Goal: Task Accomplishment & Management: Use online tool/utility

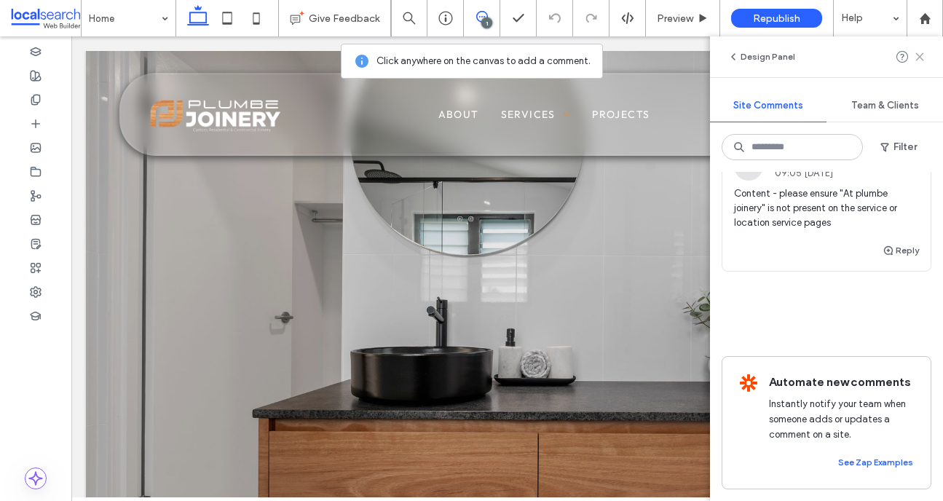
click at [922, 59] on icon at bounding box center [920, 57] width 12 height 12
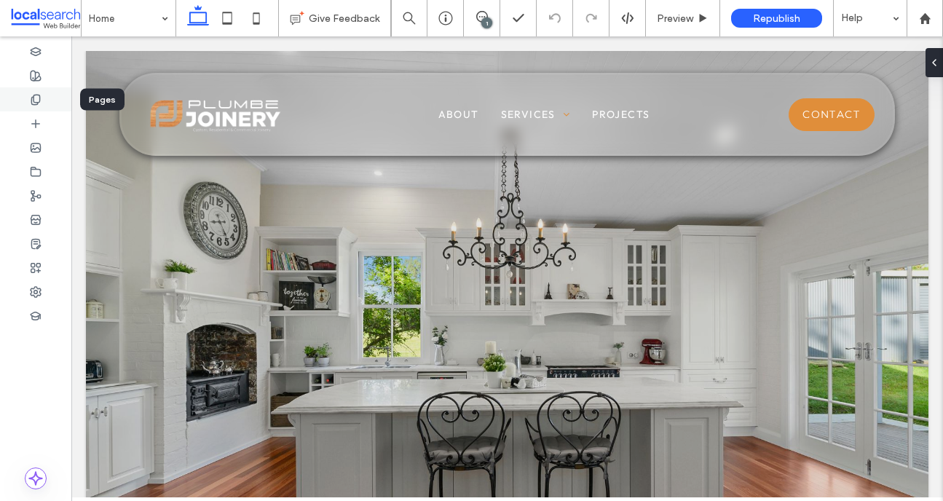
click at [44, 98] on div at bounding box center [35, 99] width 71 height 24
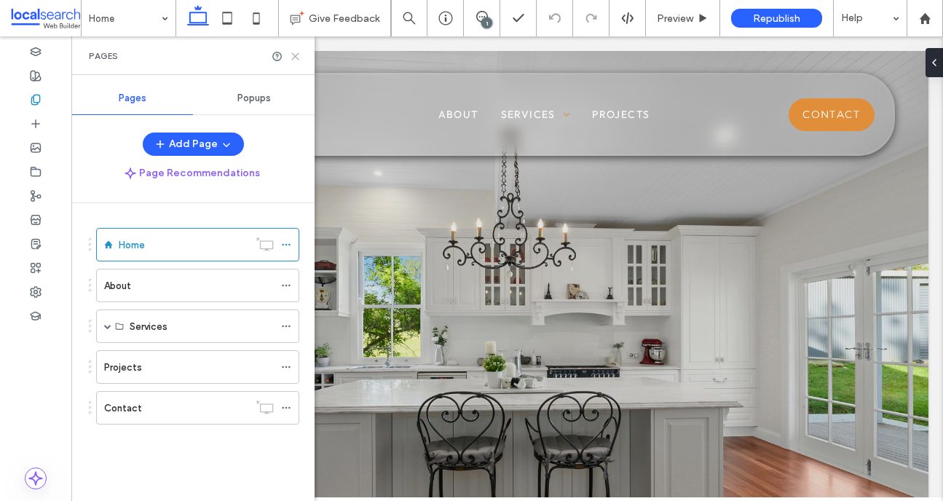
click at [300, 55] on icon at bounding box center [295, 56] width 11 height 11
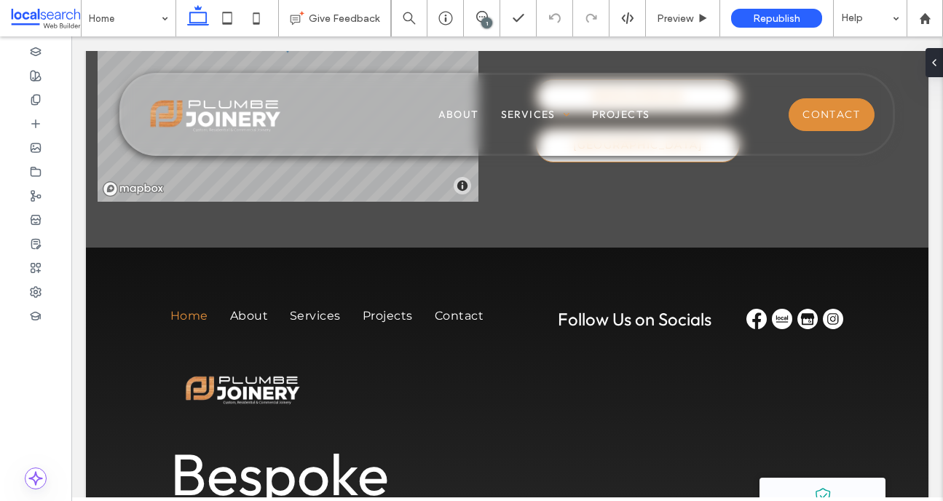
scroll to position [3474, 0]
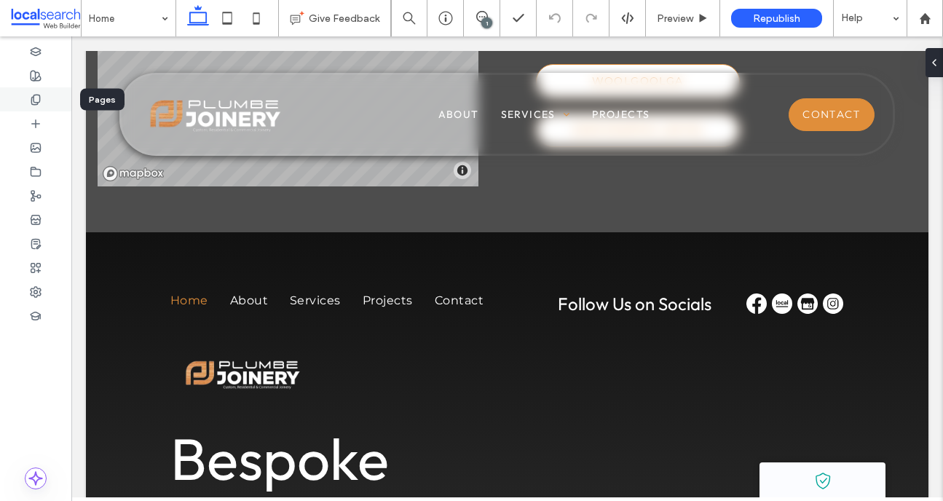
click at [48, 102] on div at bounding box center [35, 99] width 71 height 24
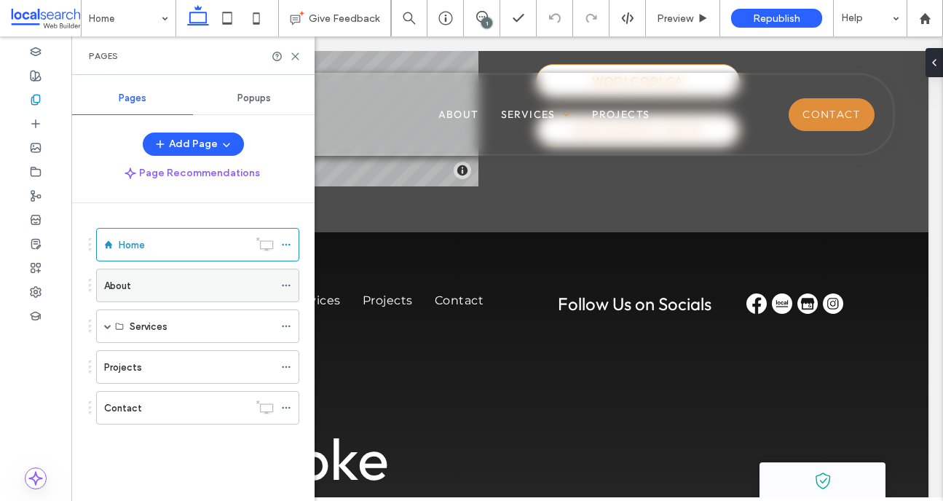
click at [165, 278] on div "About" at bounding box center [189, 285] width 170 height 15
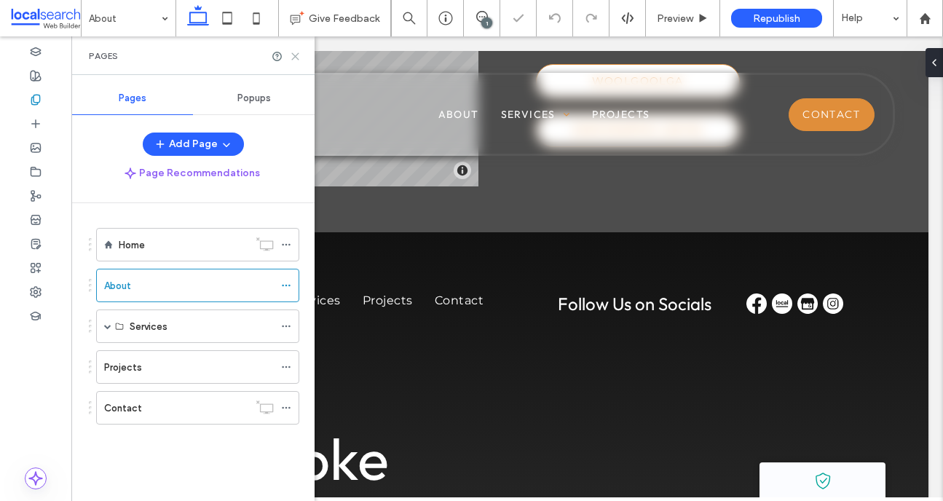
click at [299, 53] on use at bounding box center [295, 56] width 7 height 7
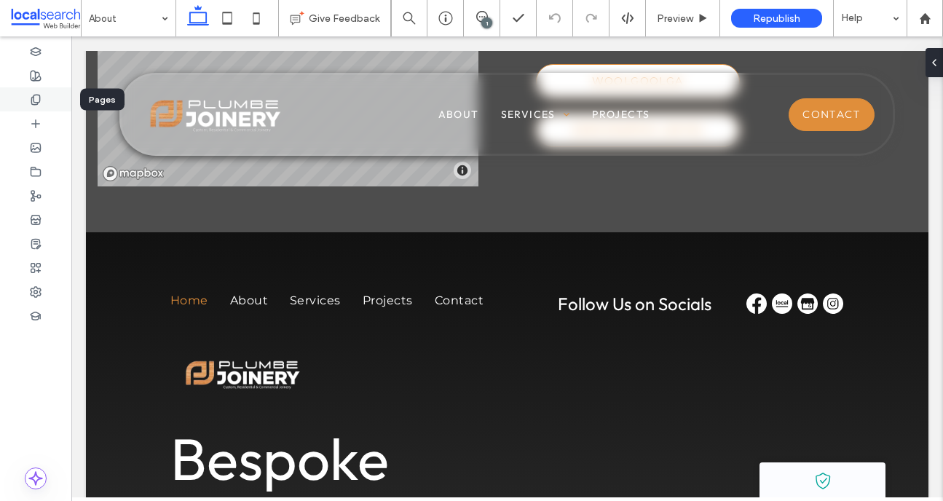
click at [44, 99] on div at bounding box center [35, 99] width 71 height 24
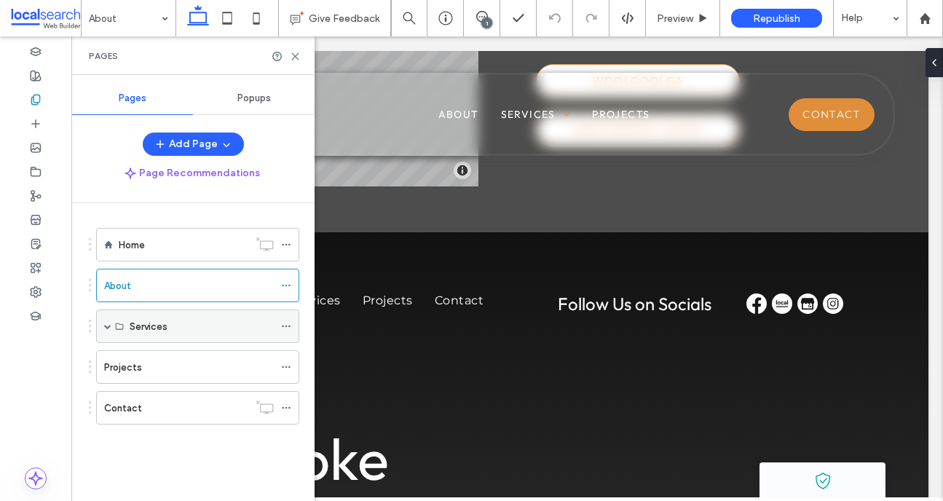
click at [193, 323] on div "Services" at bounding box center [202, 326] width 144 height 15
click at [112, 325] on div "Services" at bounding box center [197, 325] width 203 height 33
click at [111, 325] on span at bounding box center [107, 326] width 7 height 7
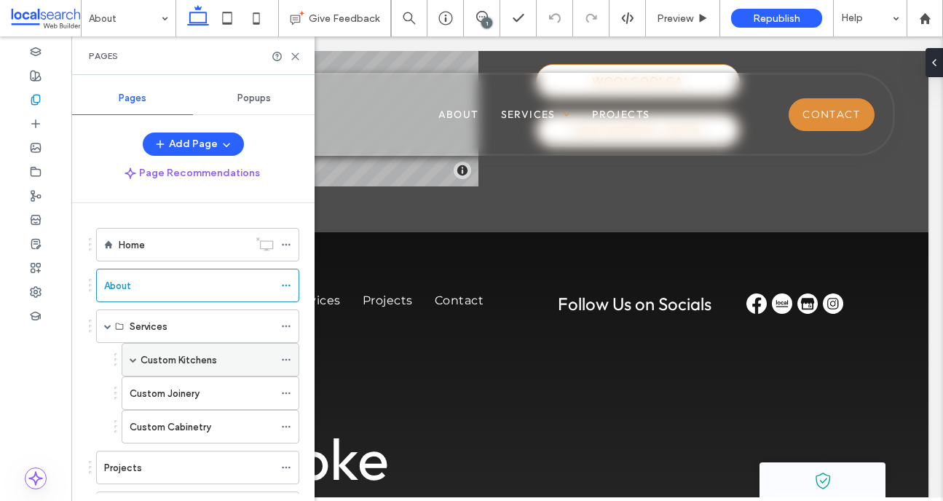
click at [167, 351] on div "Custom Kitchens" at bounding box center [207, 360] width 133 height 32
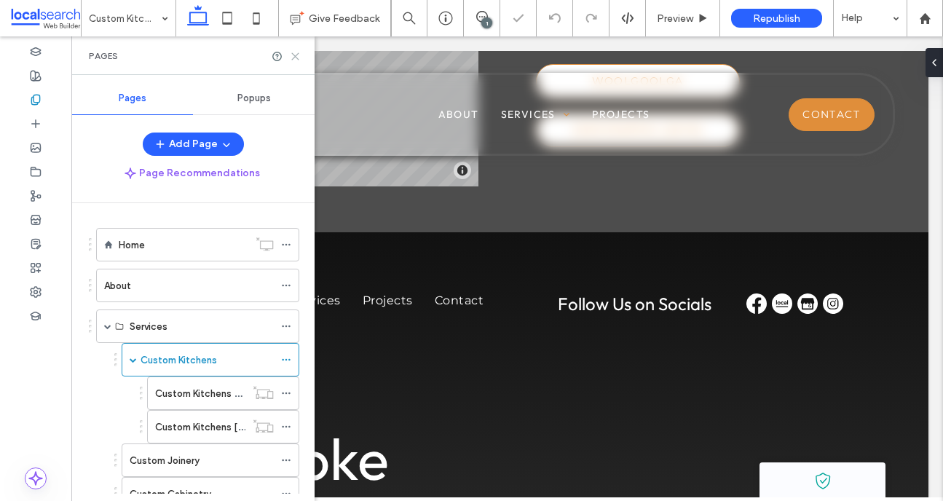
click at [298, 55] on icon at bounding box center [295, 56] width 11 height 11
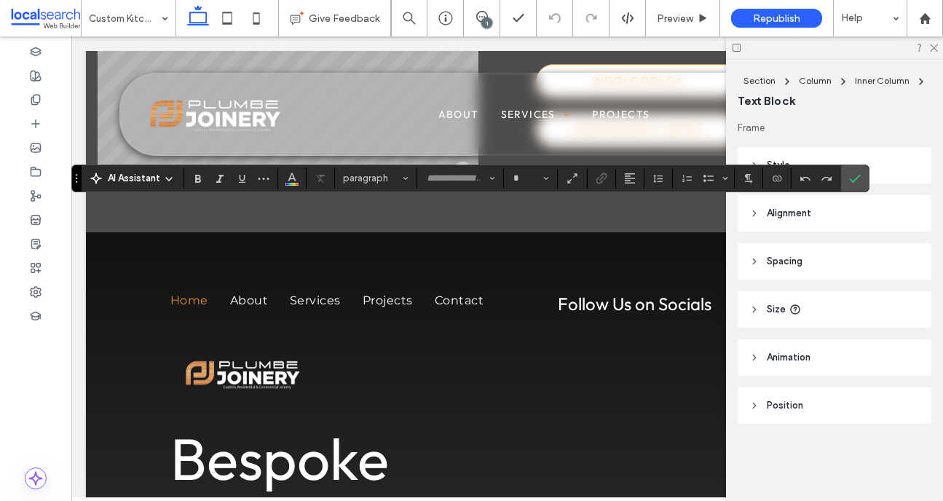
type input "**********"
type input "**"
click at [853, 178] on icon "Confirm" at bounding box center [855, 179] width 12 height 12
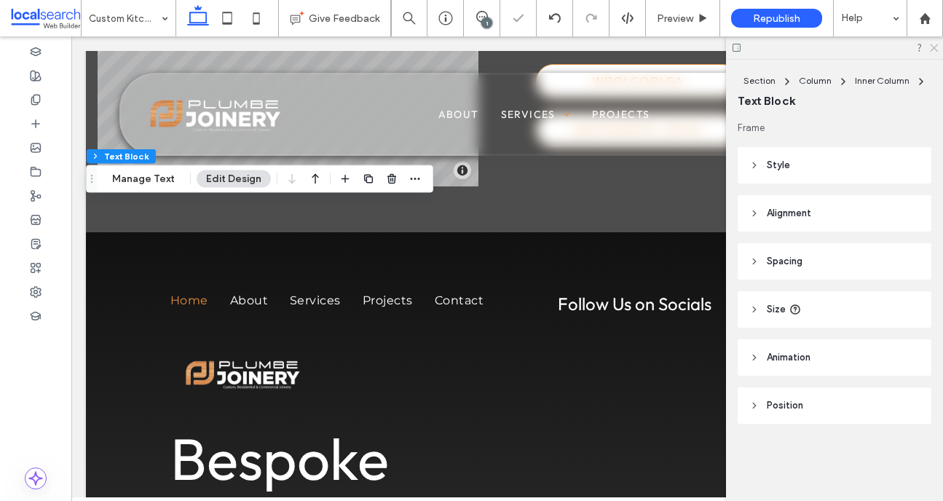
click at [933, 50] on icon at bounding box center [932, 46] width 9 height 9
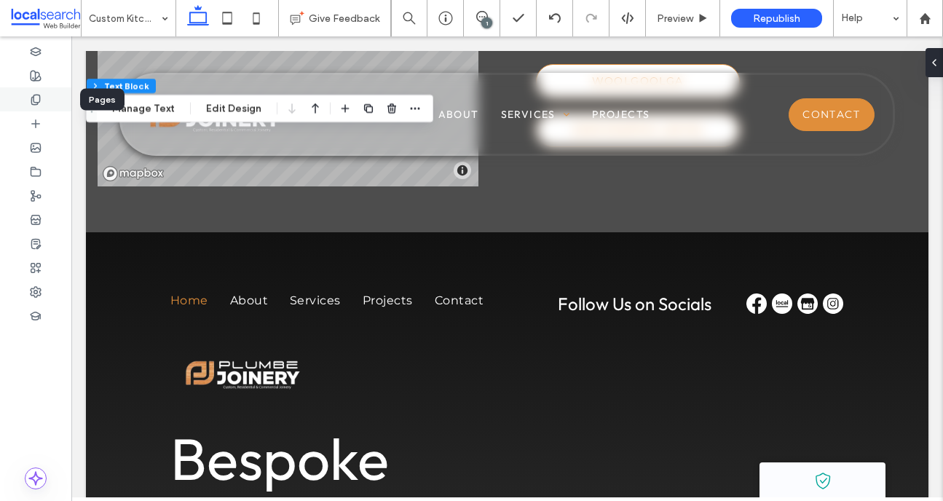
click at [55, 103] on div at bounding box center [35, 99] width 71 height 24
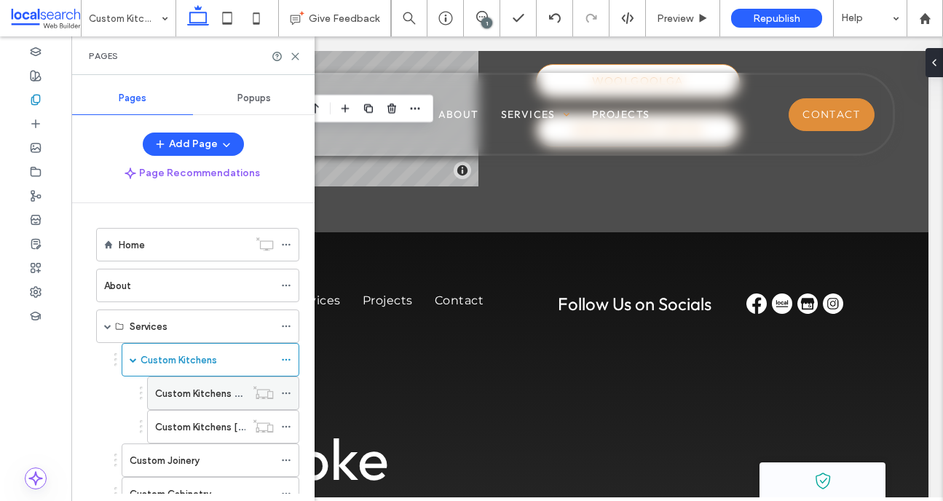
click at [211, 392] on label "Custom Kitchens Woolgoolga" at bounding box center [220, 393] width 131 height 25
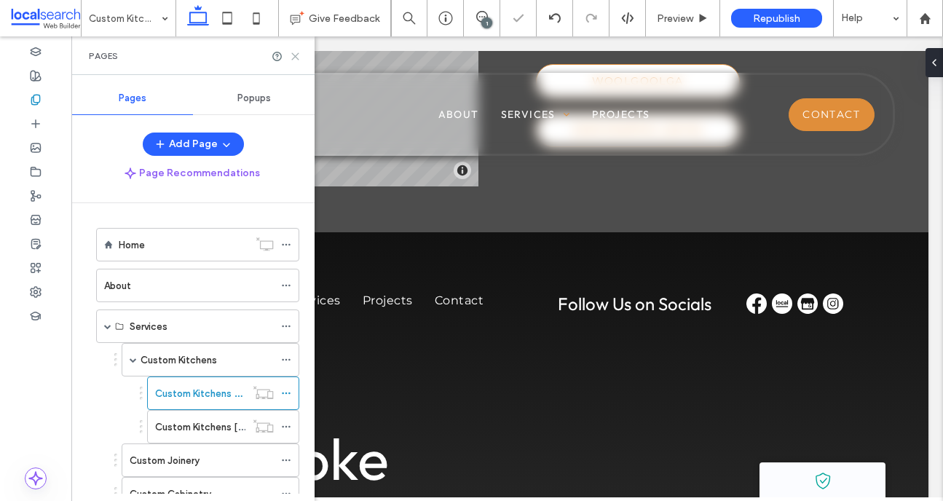
click at [295, 58] on icon at bounding box center [295, 56] width 11 height 11
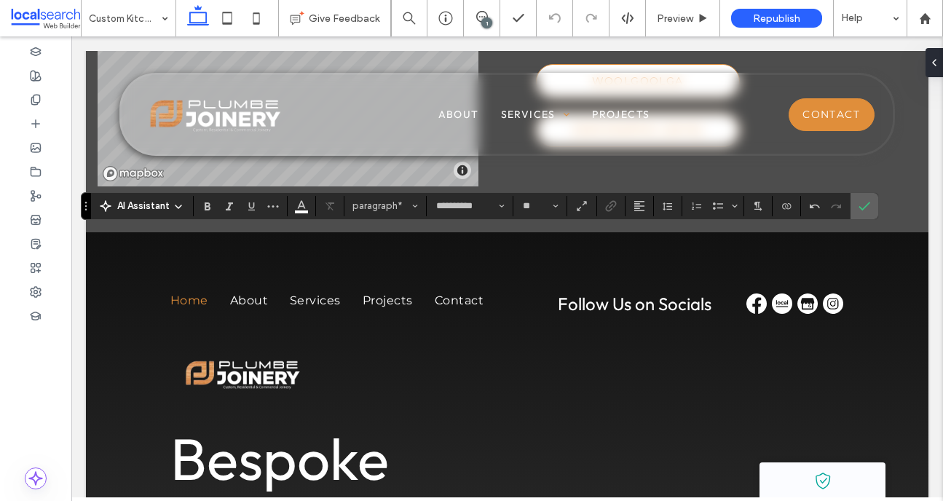
click at [864, 206] on use "Confirm" at bounding box center [864, 206] width 12 height 9
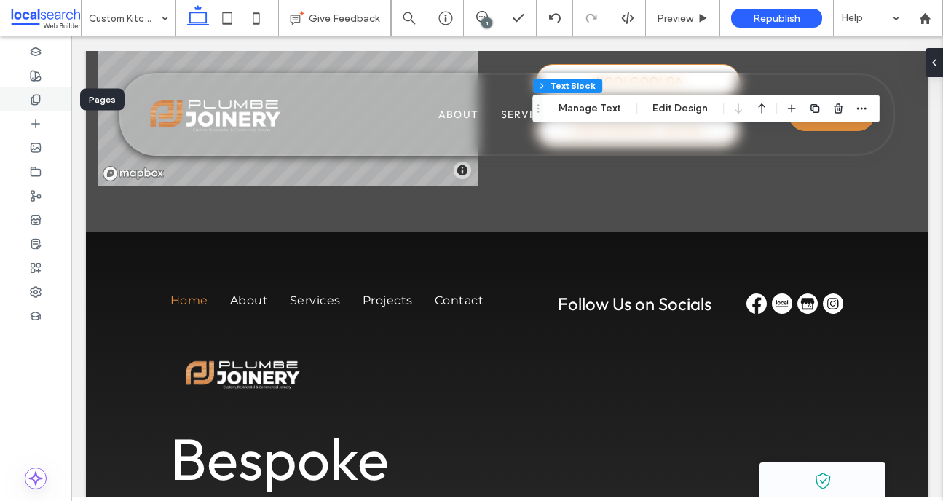
click at [39, 98] on use at bounding box center [35, 99] width 8 height 9
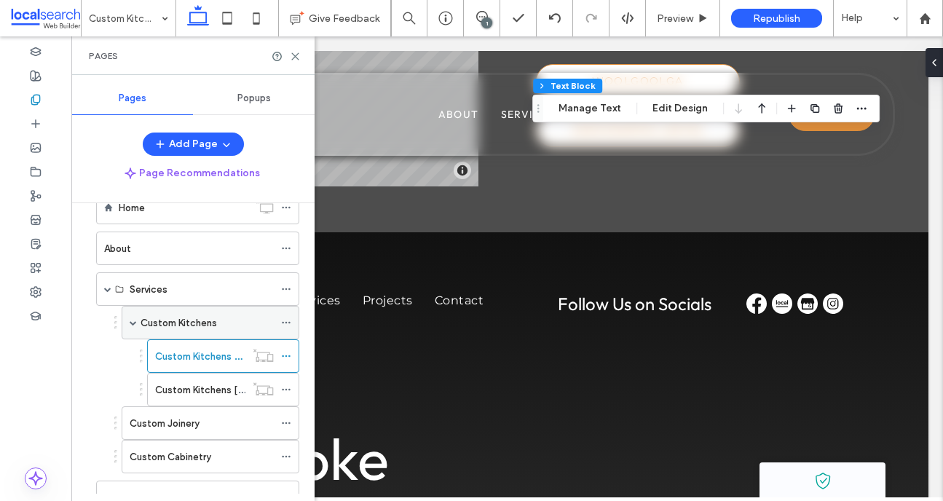
scroll to position [84, 0]
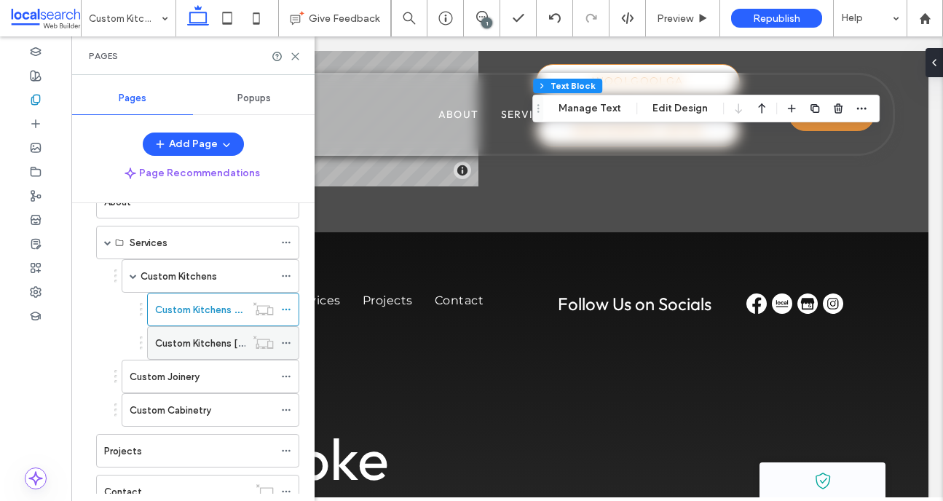
click at [174, 347] on label "Custom Kitchens [GEOGRAPHIC_DATA]" at bounding box center [243, 343] width 176 height 25
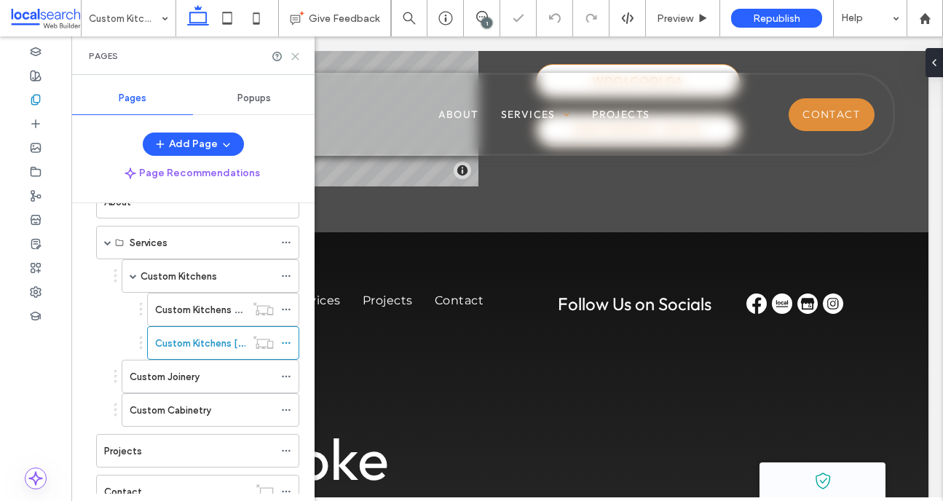
click at [296, 54] on icon at bounding box center [295, 56] width 11 height 11
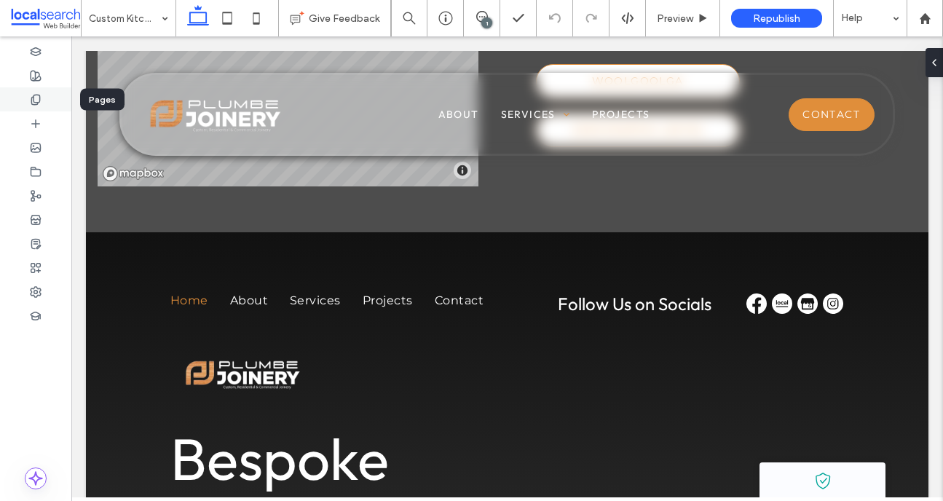
click at [51, 91] on div at bounding box center [35, 99] width 71 height 24
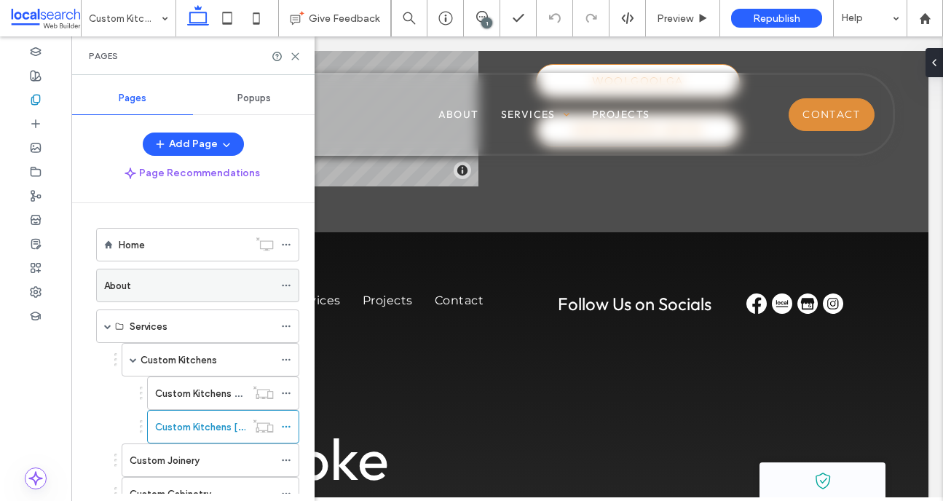
scroll to position [60, 0]
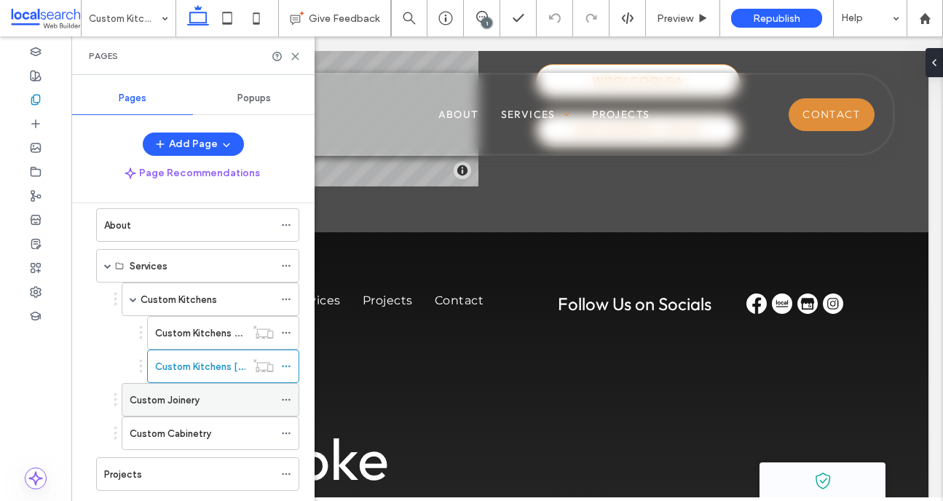
click at [143, 393] on label "Custom Joinery" at bounding box center [165, 399] width 70 height 25
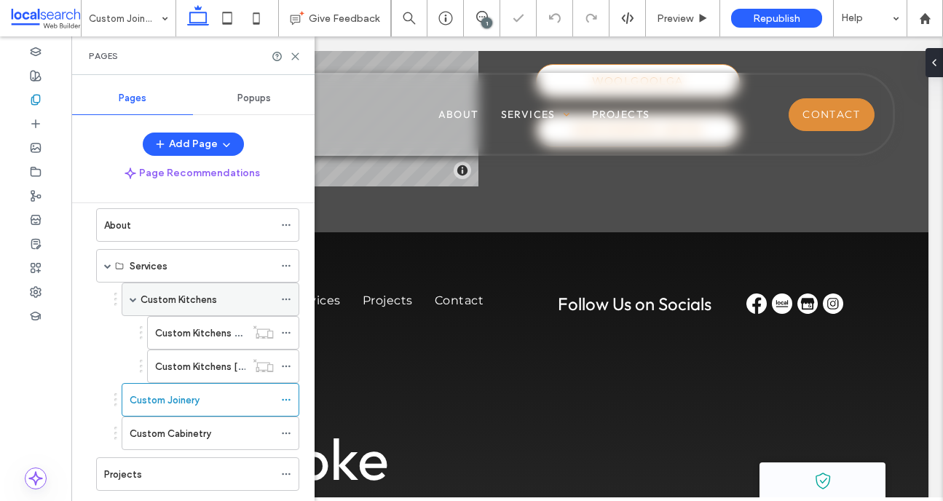
click at [133, 299] on span at bounding box center [133, 299] width 7 height 7
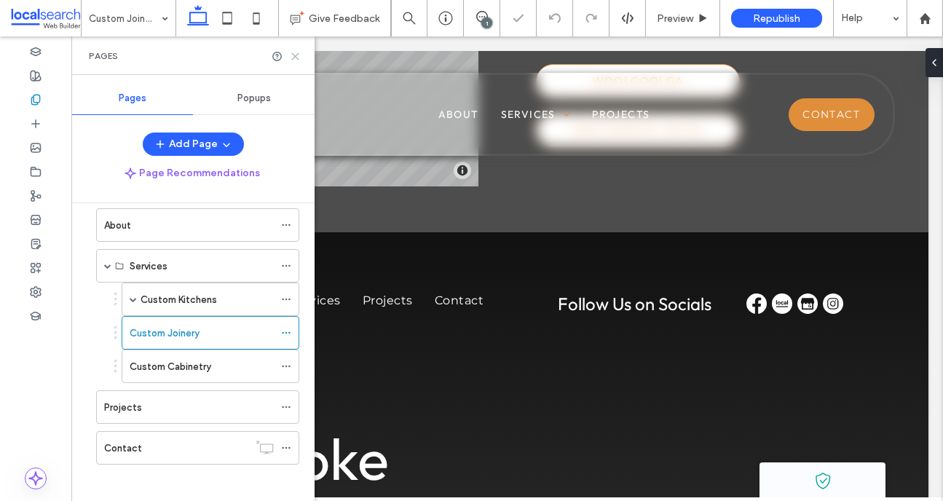
click at [294, 58] on icon at bounding box center [295, 56] width 11 height 11
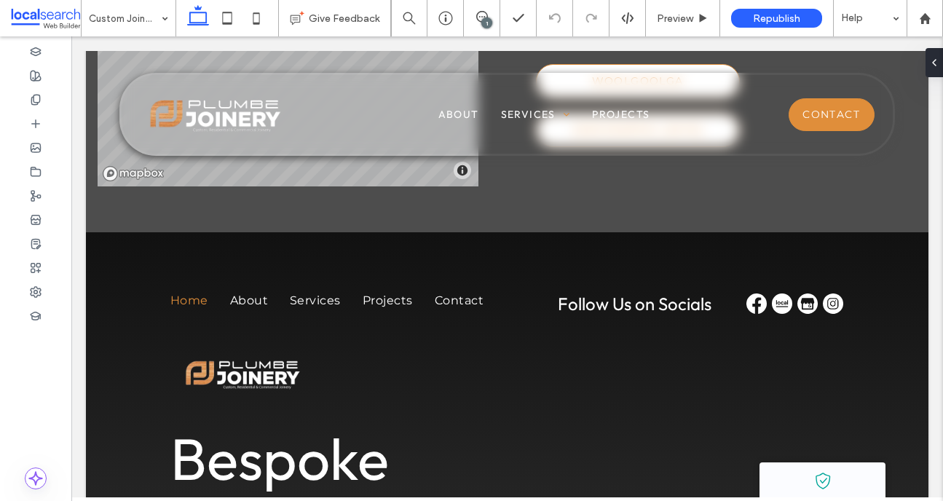
type input "**********"
type input "**"
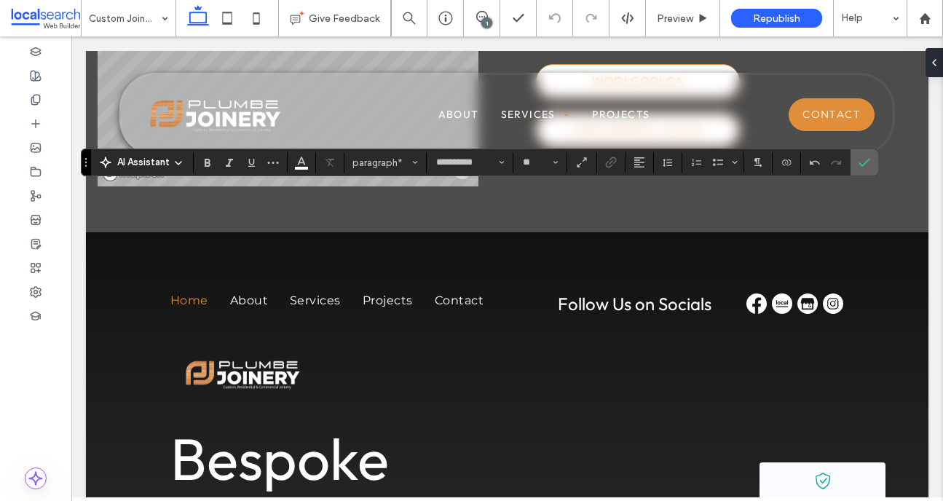
click at [862, 156] on span "Confirm" at bounding box center [861, 162] width 7 height 26
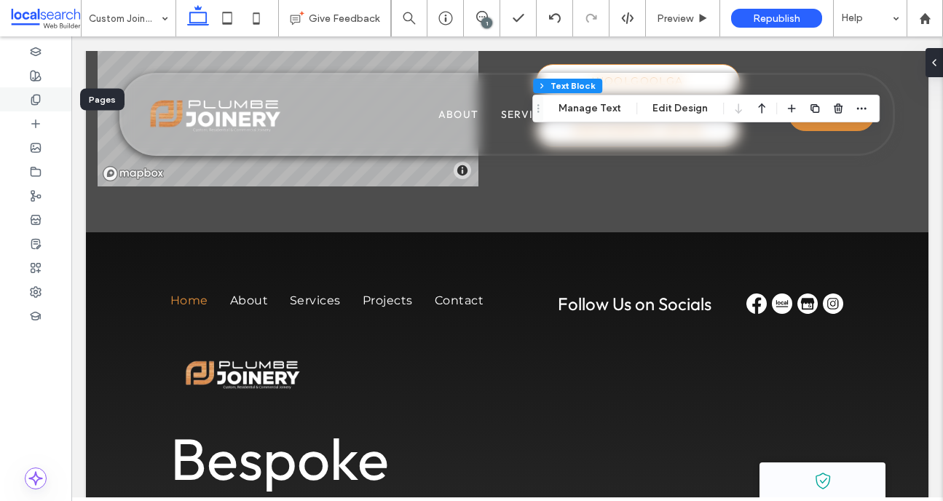
click at [47, 92] on div at bounding box center [35, 99] width 71 height 24
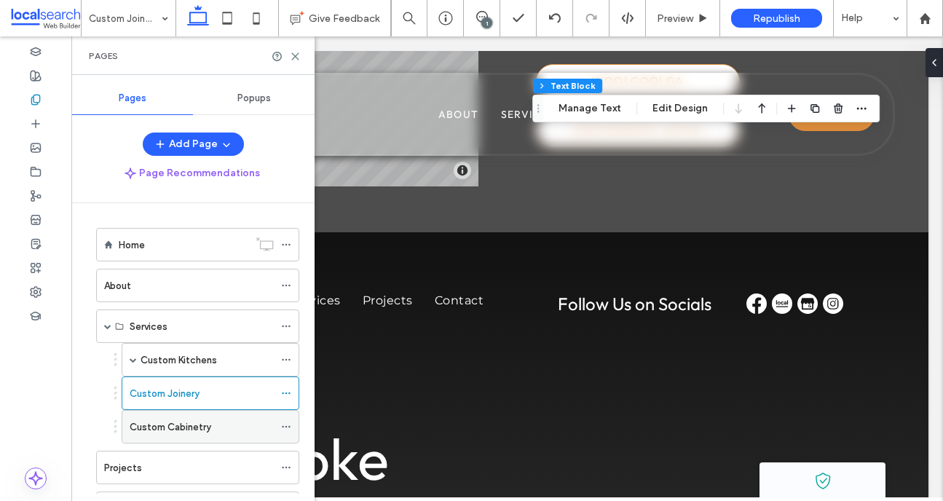
click at [218, 442] on div "Custom Cabinetry" at bounding box center [202, 427] width 144 height 32
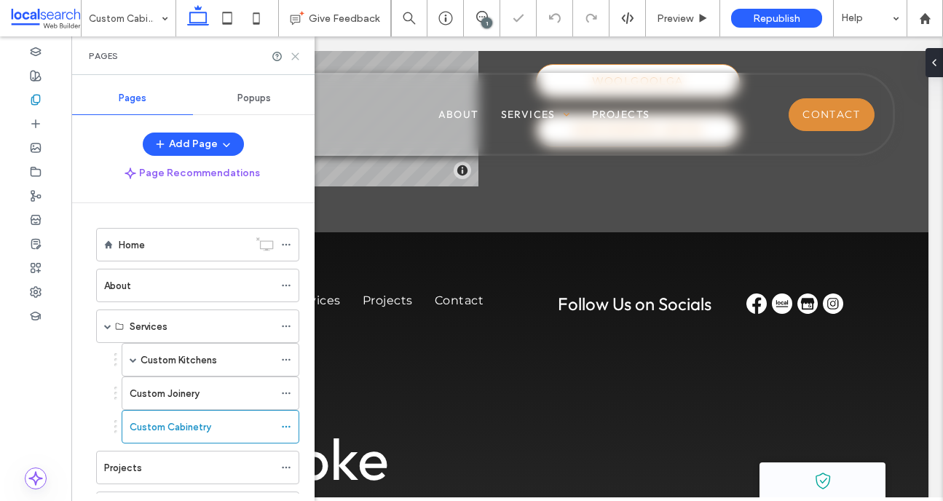
click at [298, 60] on icon at bounding box center [295, 56] width 11 height 11
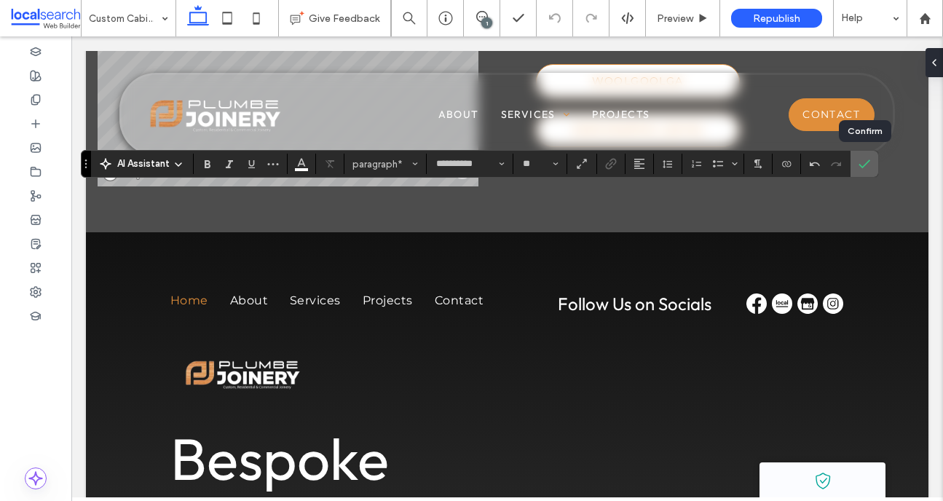
click at [868, 160] on use "Confirm" at bounding box center [864, 163] width 12 height 9
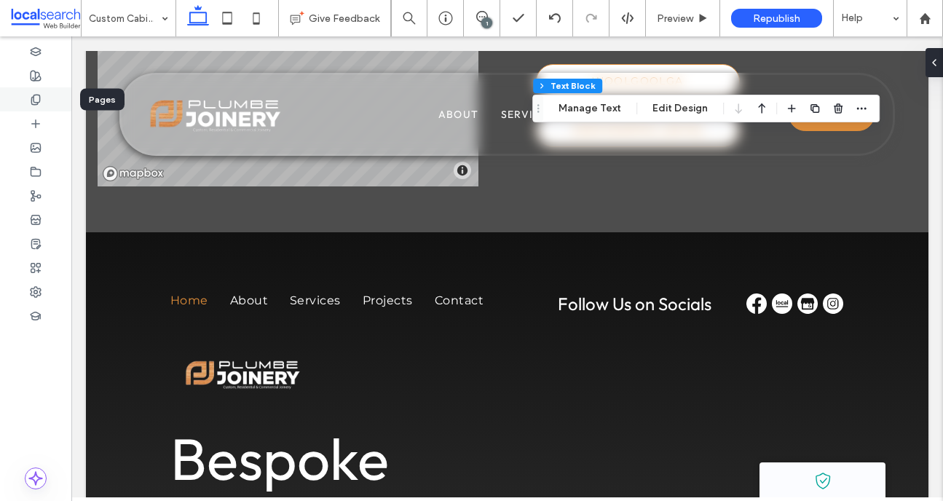
click at [30, 94] on icon at bounding box center [36, 100] width 12 height 12
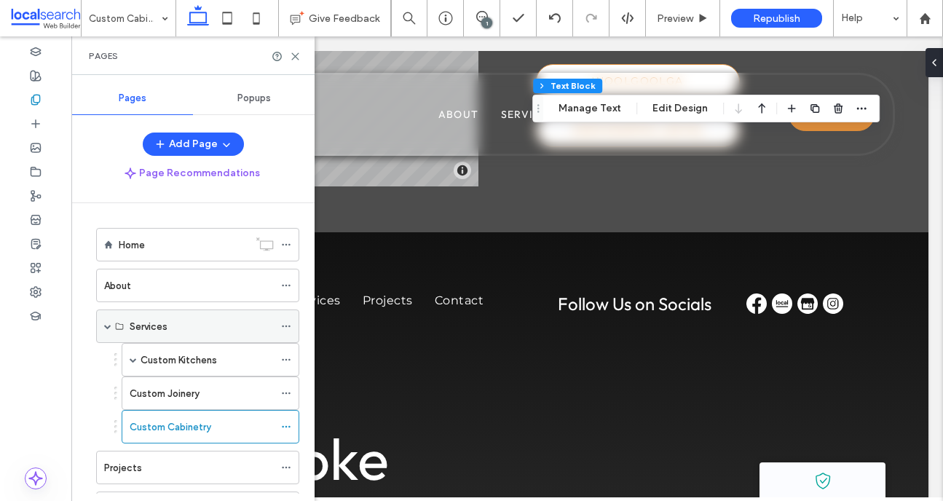
click at [107, 326] on span at bounding box center [107, 326] width 7 height 7
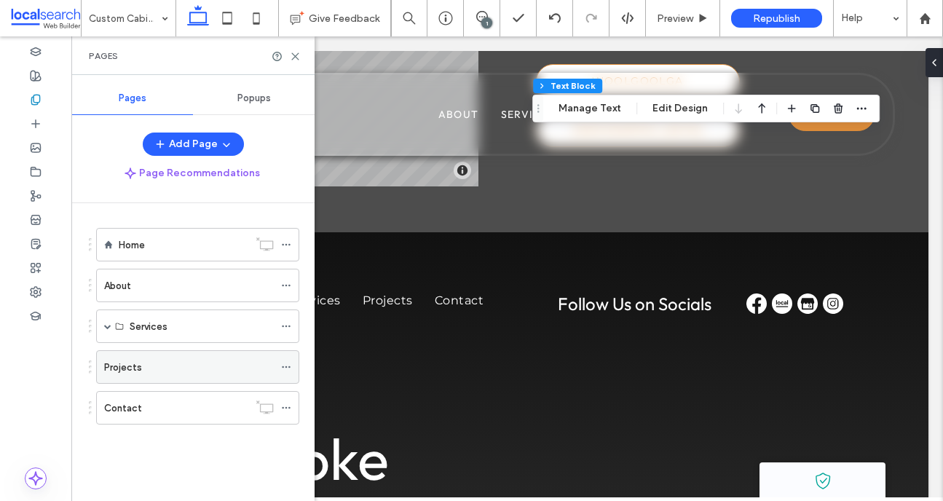
click at [122, 365] on label "Projects" at bounding box center [123, 367] width 38 height 25
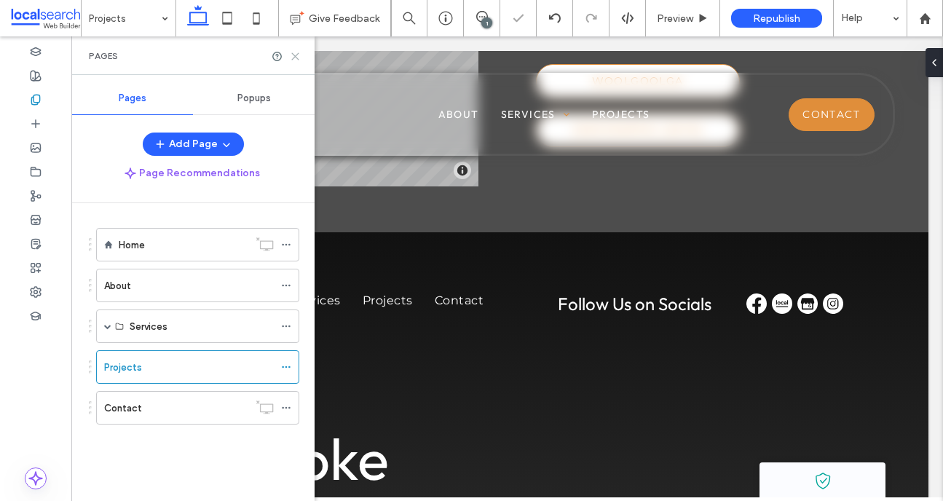
click at [297, 57] on icon at bounding box center [295, 56] width 11 height 11
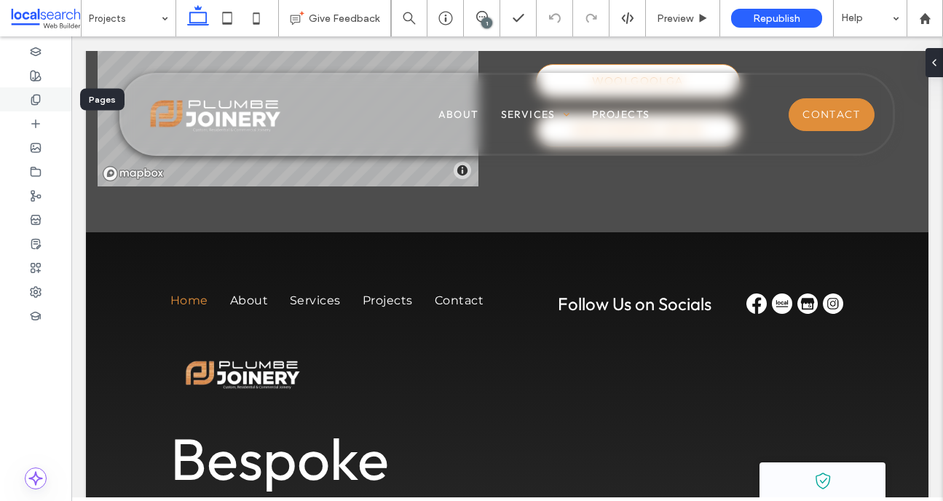
click at [49, 95] on div at bounding box center [35, 99] width 71 height 24
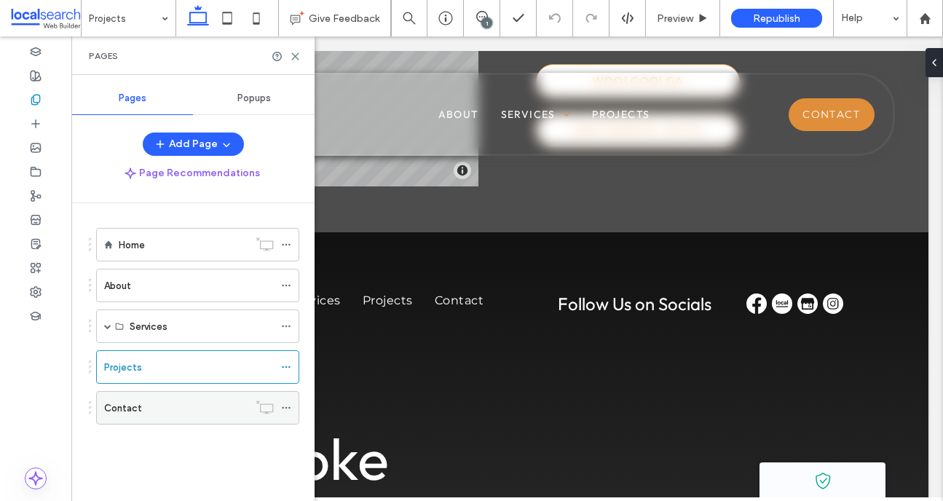
click at [200, 403] on div "Contact" at bounding box center [176, 407] width 144 height 15
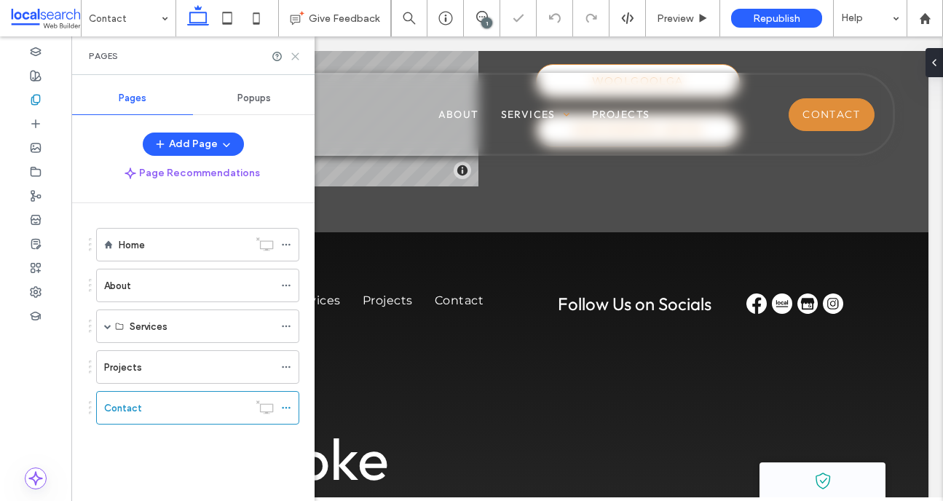
click at [298, 53] on use at bounding box center [295, 56] width 7 height 7
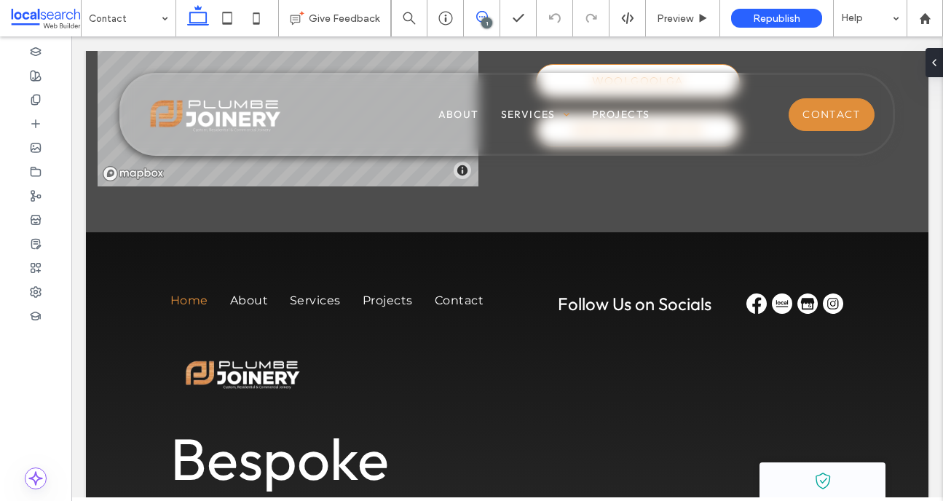
click at [494, 18] on span at bounding box center [482, 17] width 36 height 12
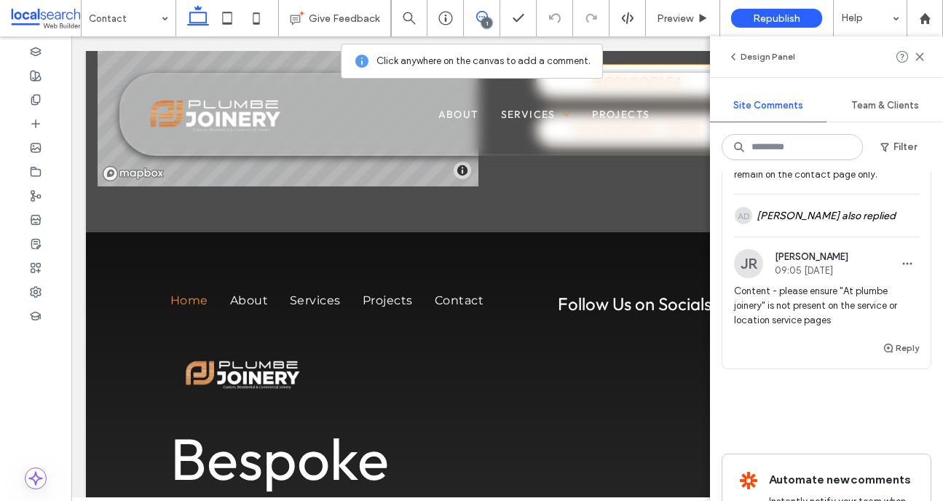
scroll to position [211, 0]
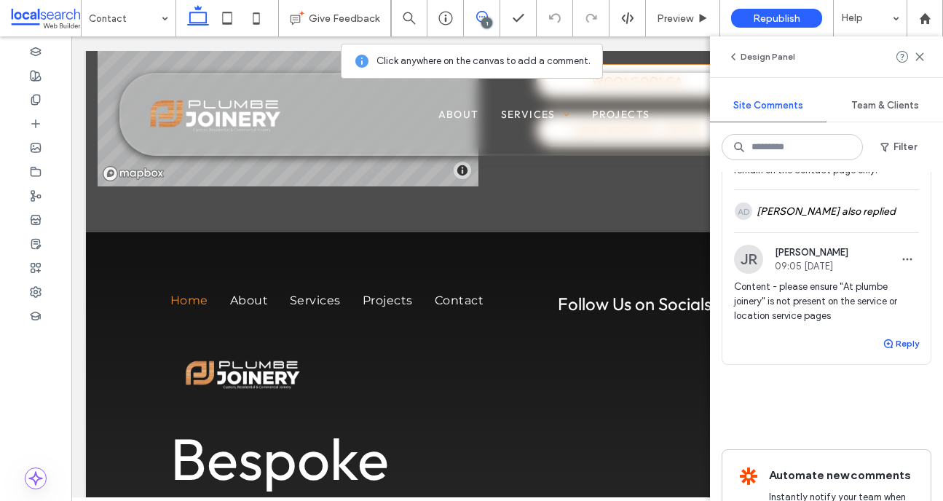
click at [912, 347] on button "Reply" at bounding box center [900, 343] width 36 height 17
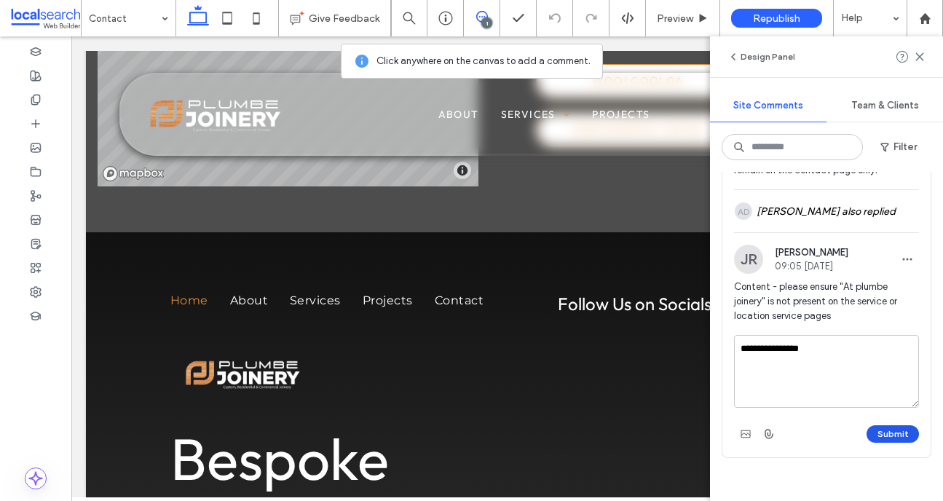
type textarea "**********"
click at [884, 438] on button "Submit" at bounding box center [892, 433] width 52 height 17
